Goal: Information Seeking & Learning: Learn about a topic

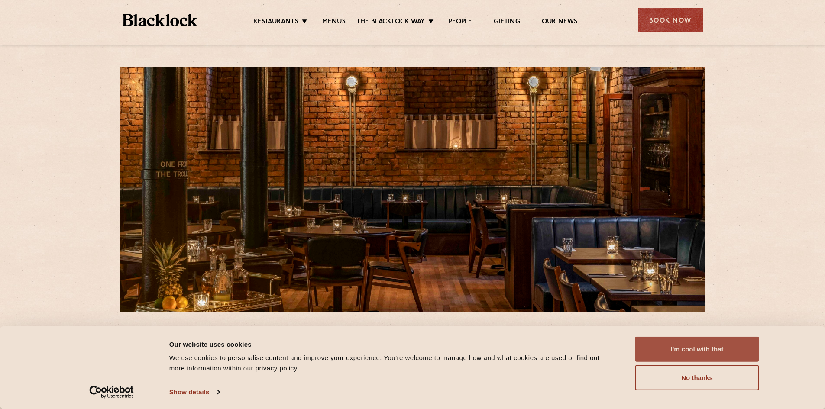
click at [706, 358] on button "I'm cool with that" at bounding box center [697, 349] width 124 height 25
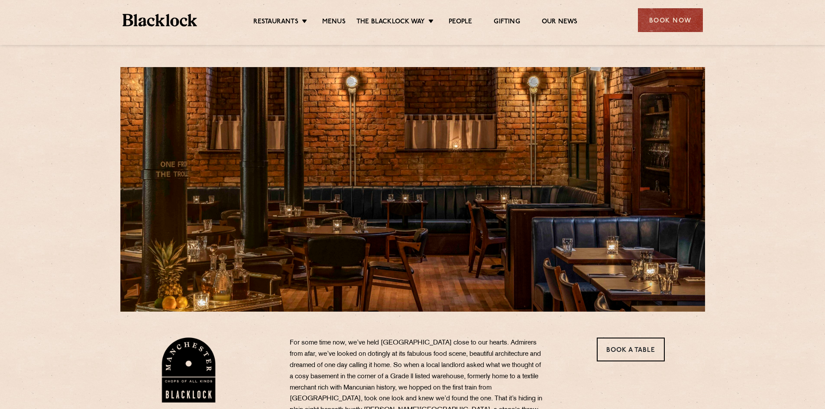
click at [321, 22] on li "Menus" at bounding box center [333, 23] width 45 height 10
click at [327, 21] on link "Menus" at bounding box center [333, 23] width 23 height 10
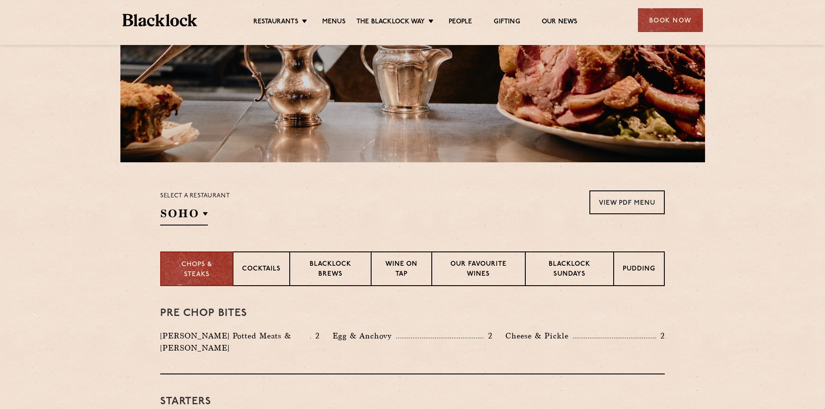
scroll to position [173, 0]
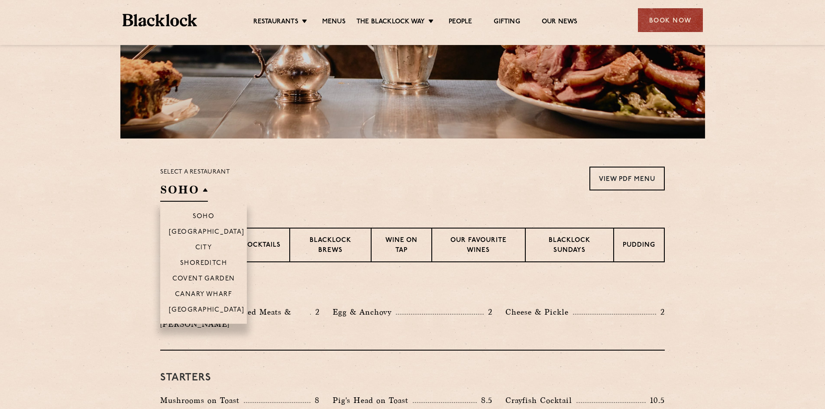
click at [198, 193] on h2 "SOHO" at bounding box center [184, 191] width 48 height 19
click at [207, 307] on p "[GEOGRAPHIC_DATA]" at bounding box center [207, 311] width 76 height 9
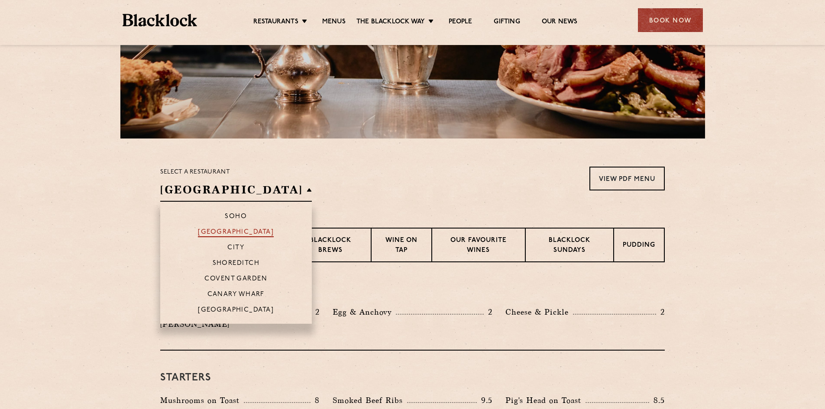
click at [218, 235] on p "[GEOGRAPHIC_DATA]" at bounding box center [236, 233] width 76 height 9
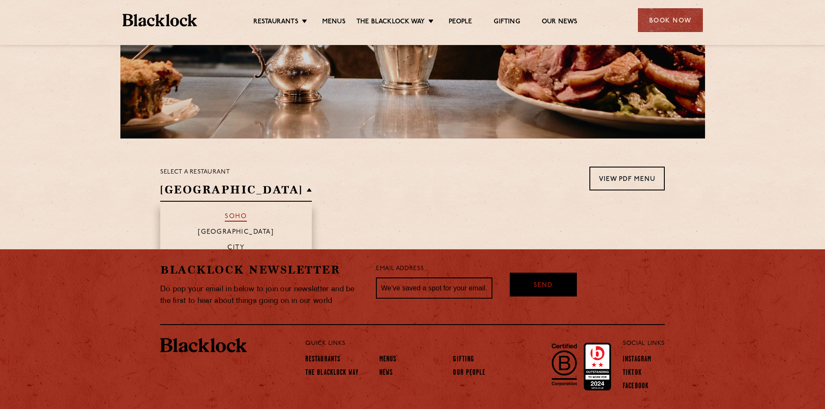
click at [225, 217] on p "Soho" at bounding box center [236, 217] width 22 height 9
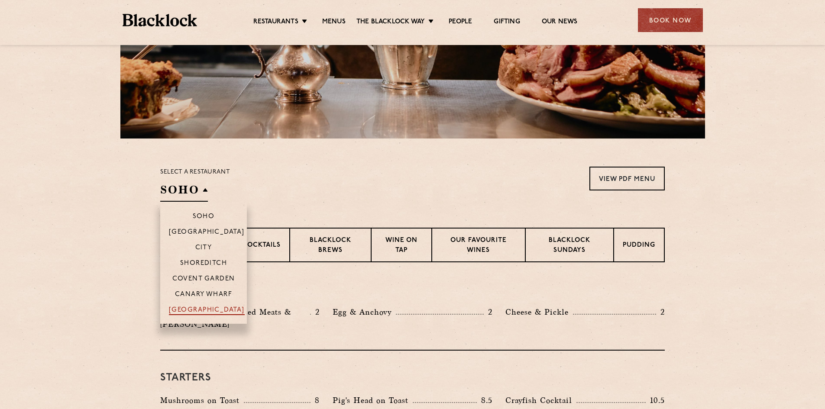
click at [198, 308] on p "[GEOGRAPHIC_DATA]" at bounding box center [207, 311] width 76 height 9
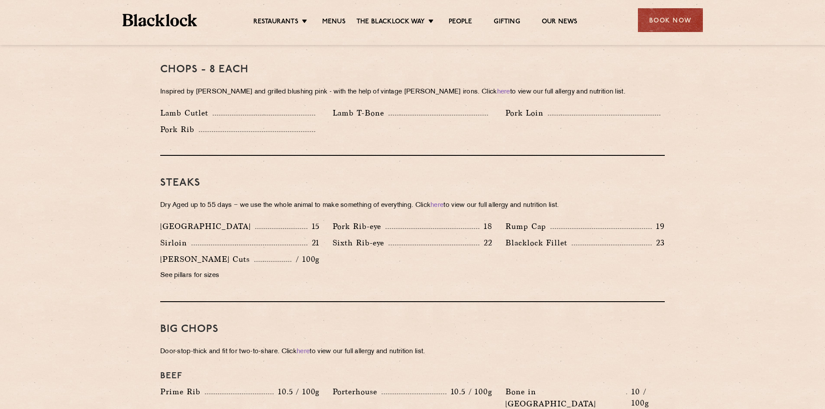
scroll to position [606, 0]
